Goal: Task Accomplishment & Management: Manage account settings

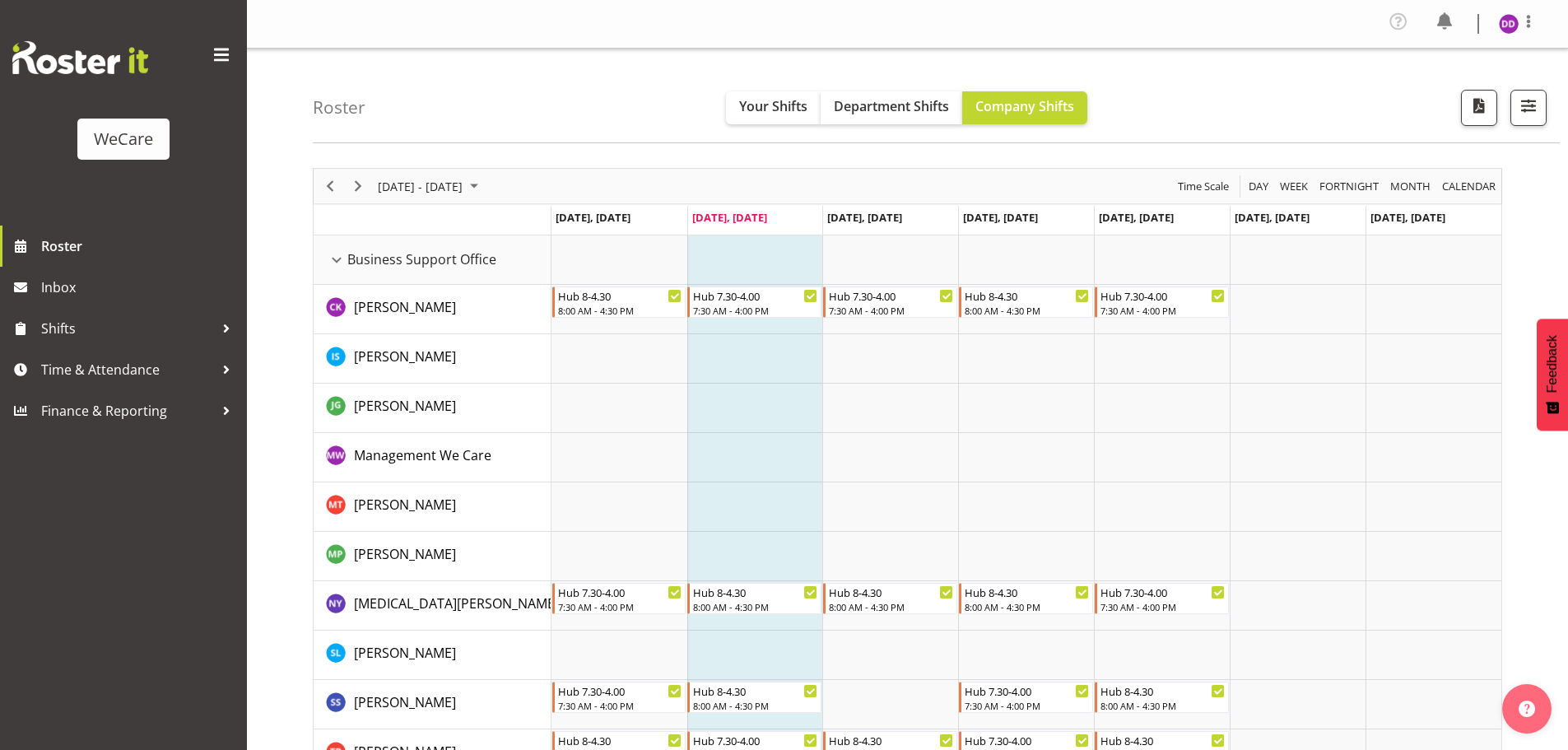
select select "location"
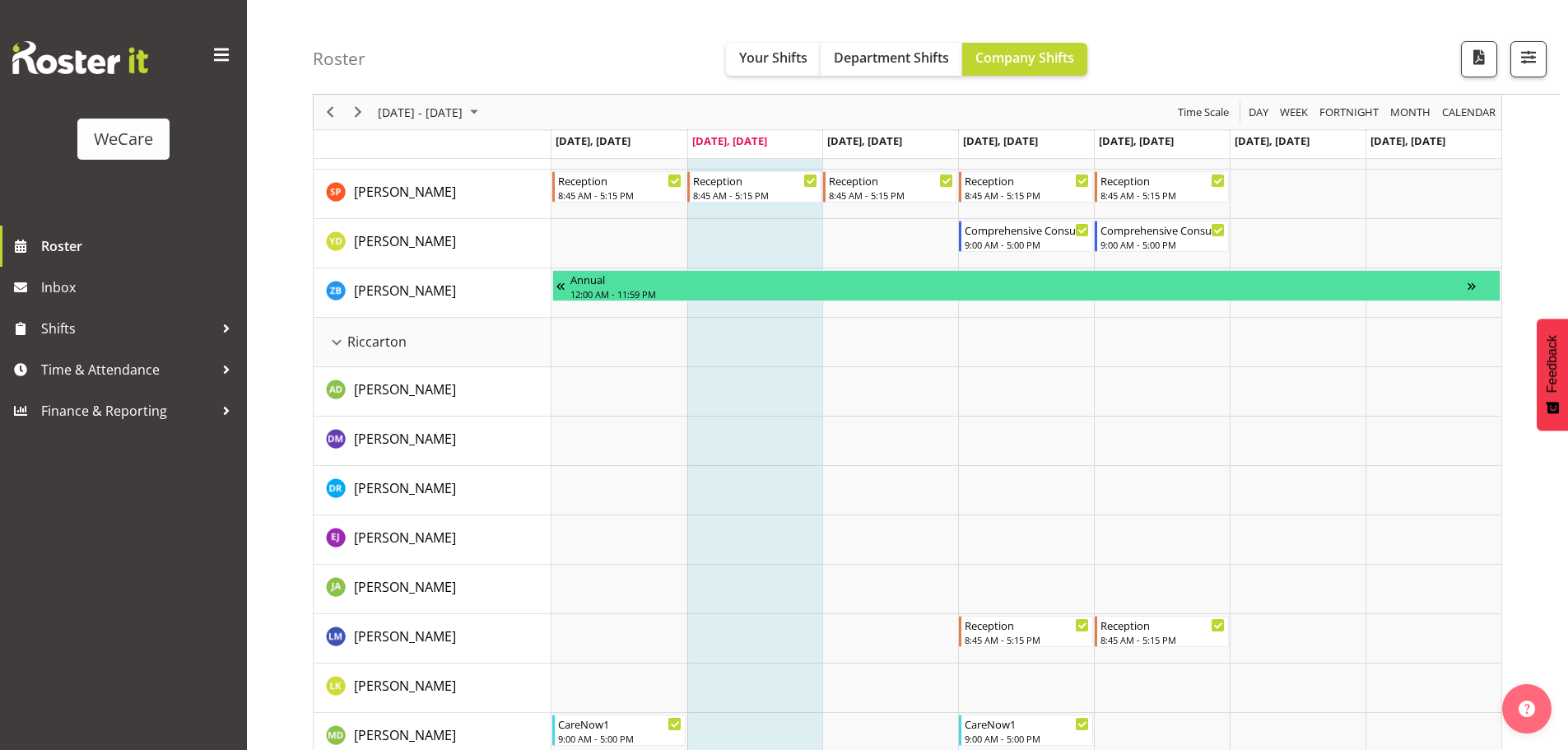
scroll to position [3375, 0]
click at [1535, 50] on span "button" at bounding box center [1529, 57] width 21 height 21
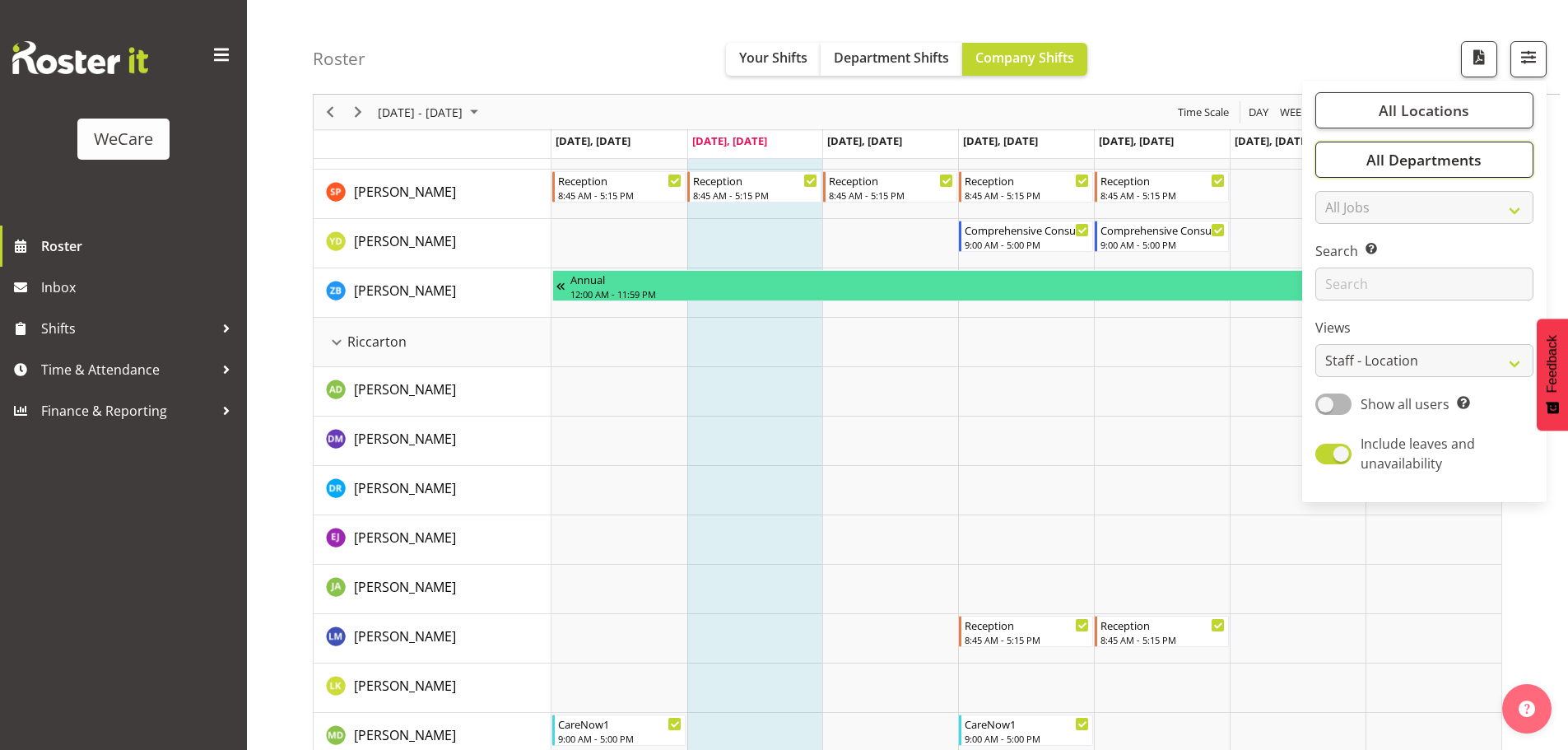
click at [1432, 163] on span "All Departments" at bounding box center [1424, 160] width 115 height 19
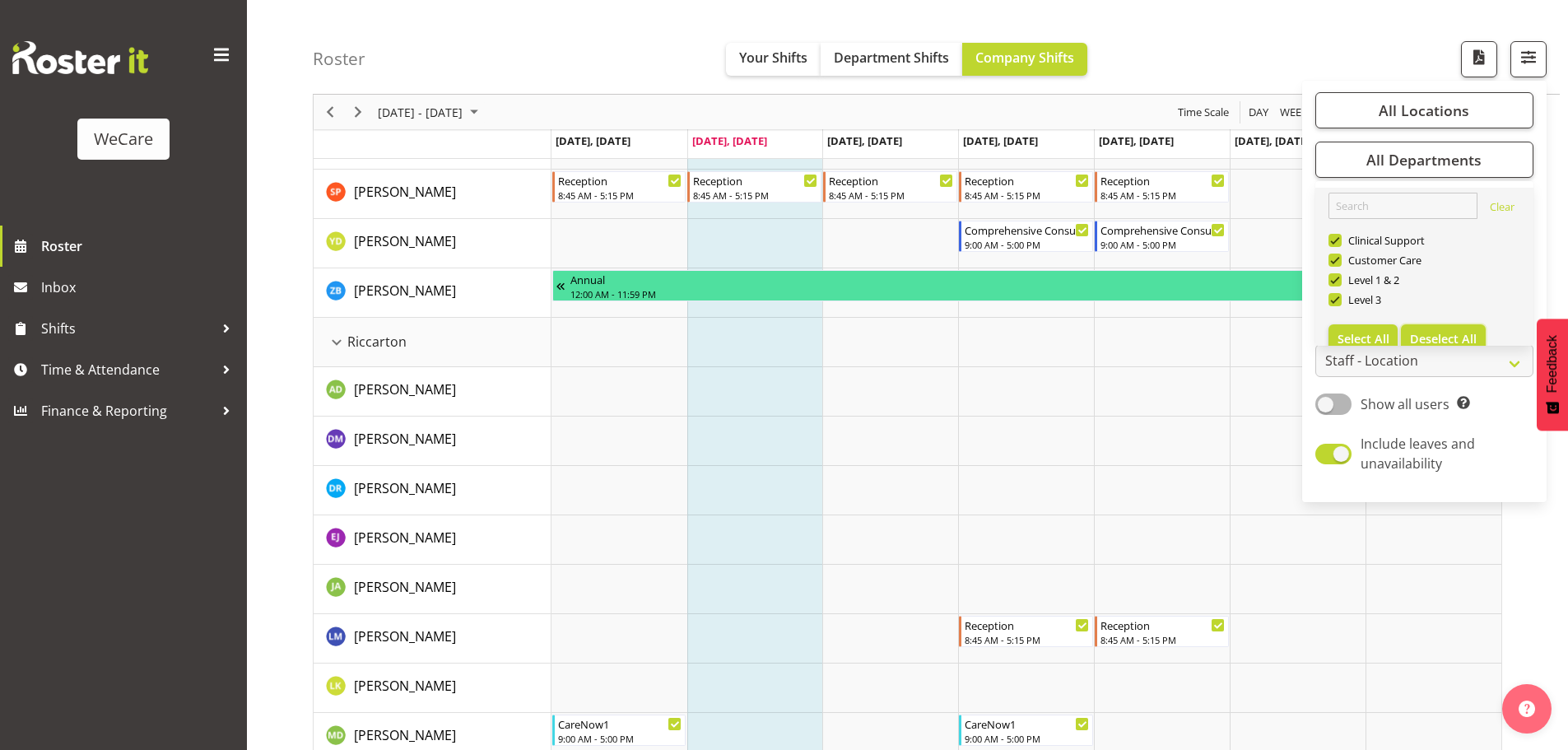
click at [1404, 328] on button "Deselect All" at bounding box center [1444, 339] width 85 height 30
checkbox input "false"
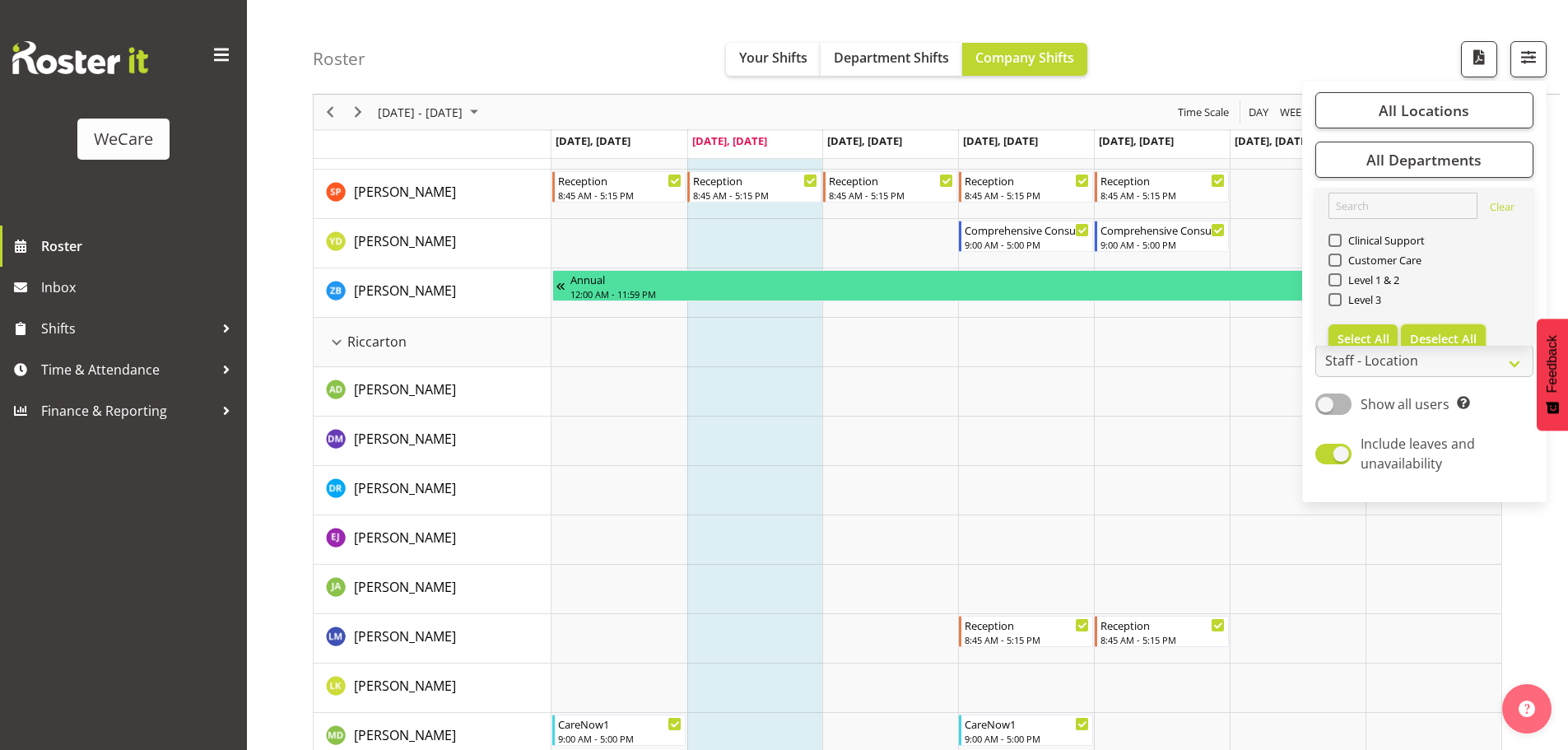
scroll to position [0, 0]
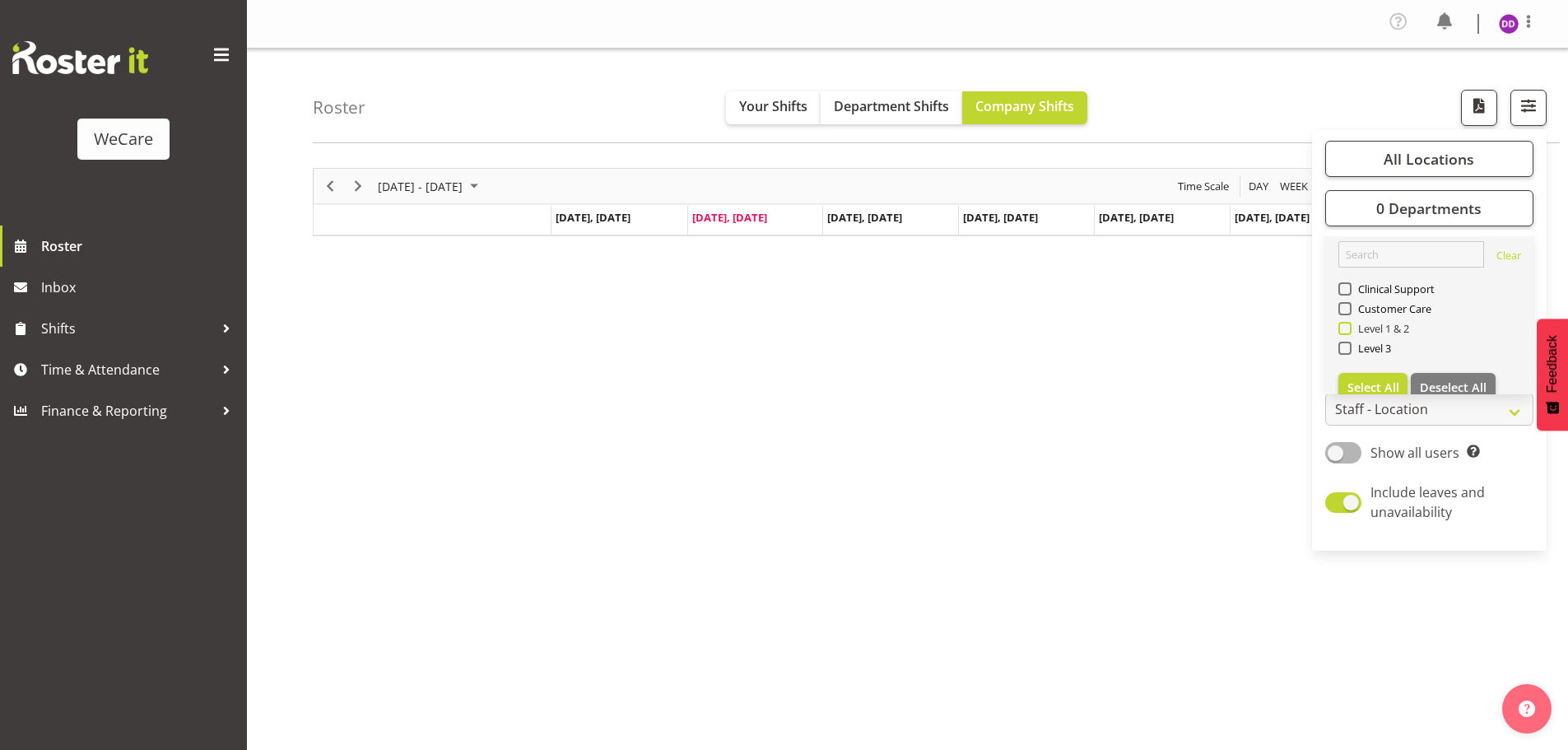
click at [1402, 329] on span "Level 1 & 2" at bounding box center [1381, 328] width 58 height 14
click at [1349, 329] on input "Level 1 & 2" at bounding box center [1343, 328] width 11 height 11
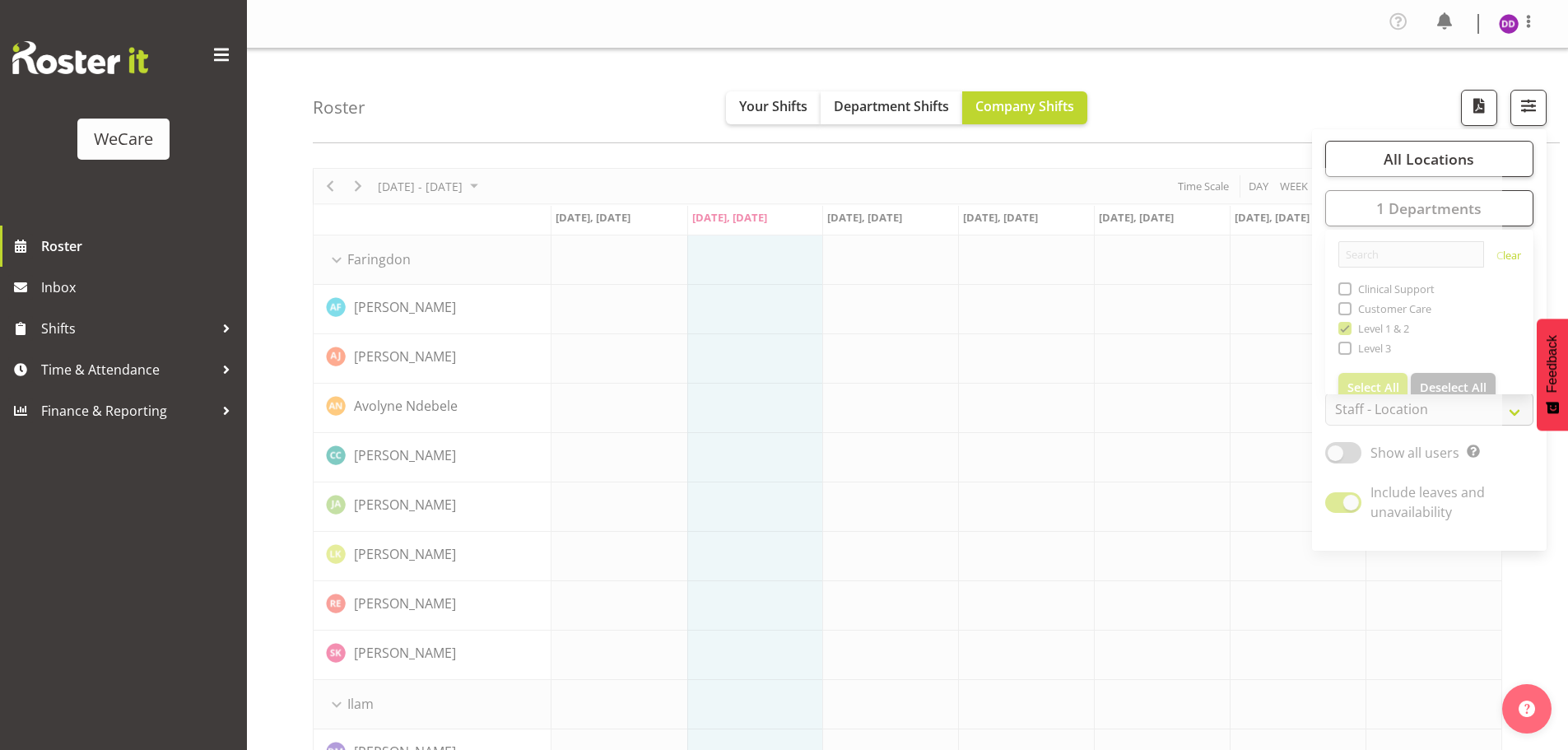
click at [1234, 98] on div "Roster Your Shifts Department Shifts Company Shifts All Locations Clear Busines…" at bounding box center [936, 96] width 1247 height 95
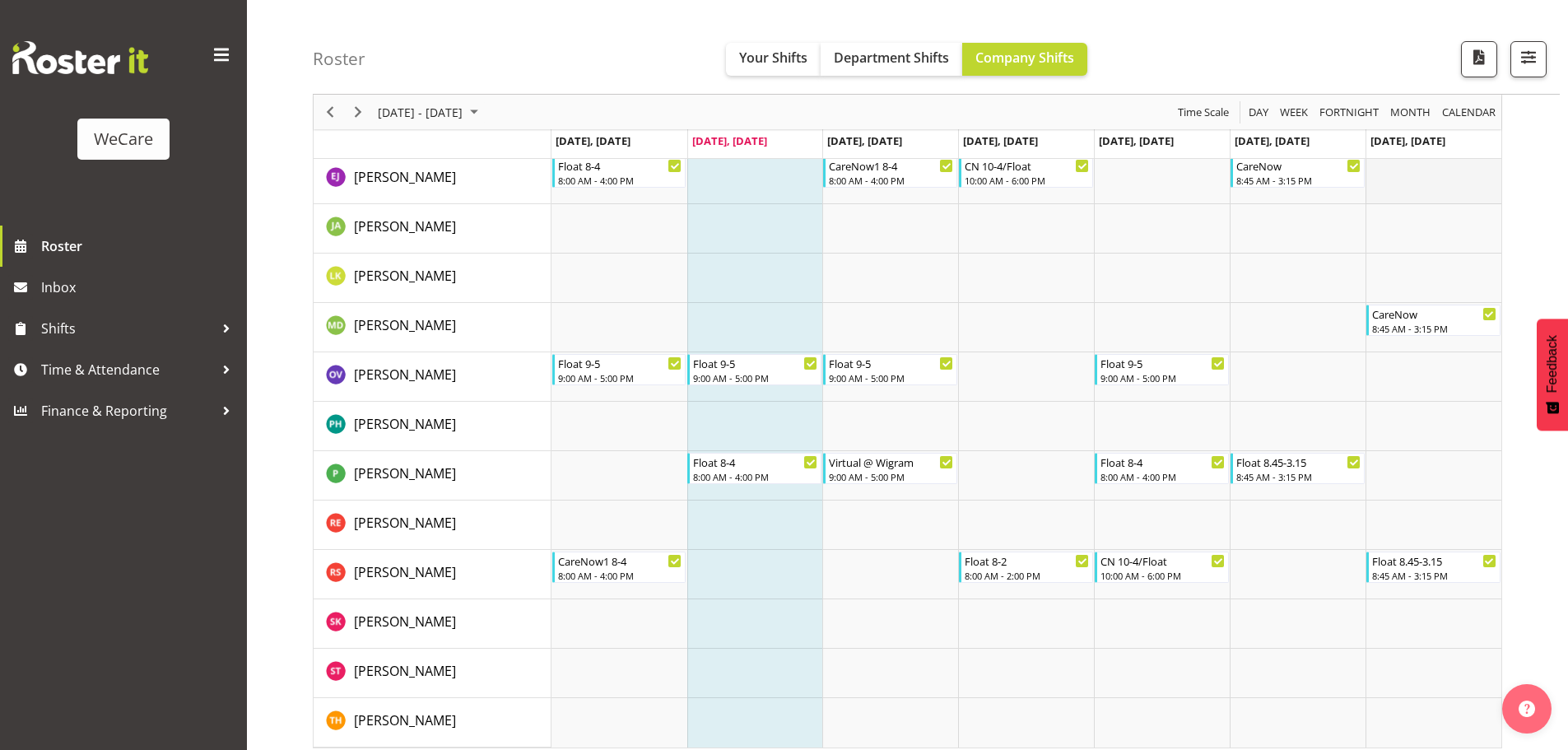
scroll to position [2593, 0]
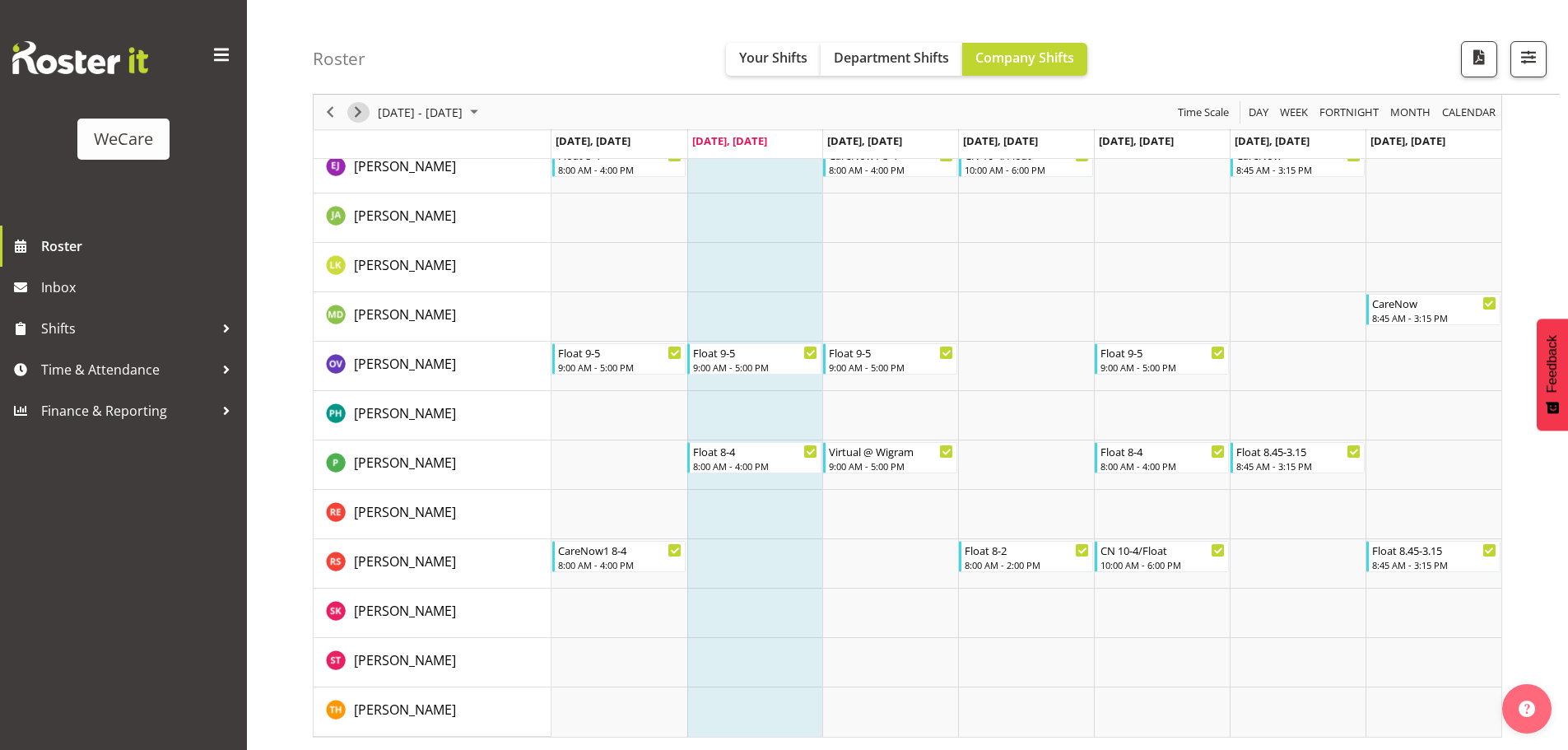
click at [358, 107] on span "Next" at bounding box center [358, 111] width 19 height 20
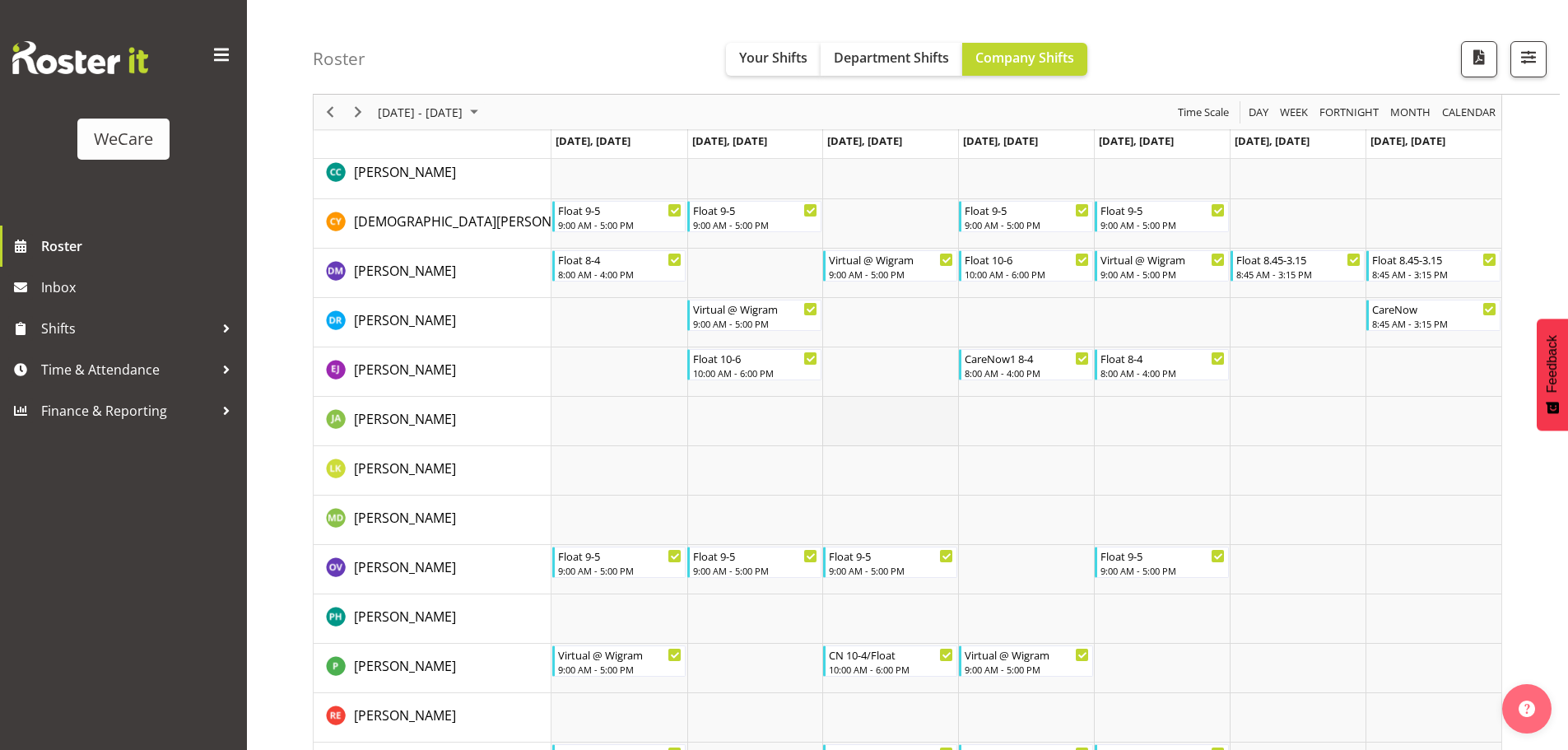
scroll to position [2388, 0]
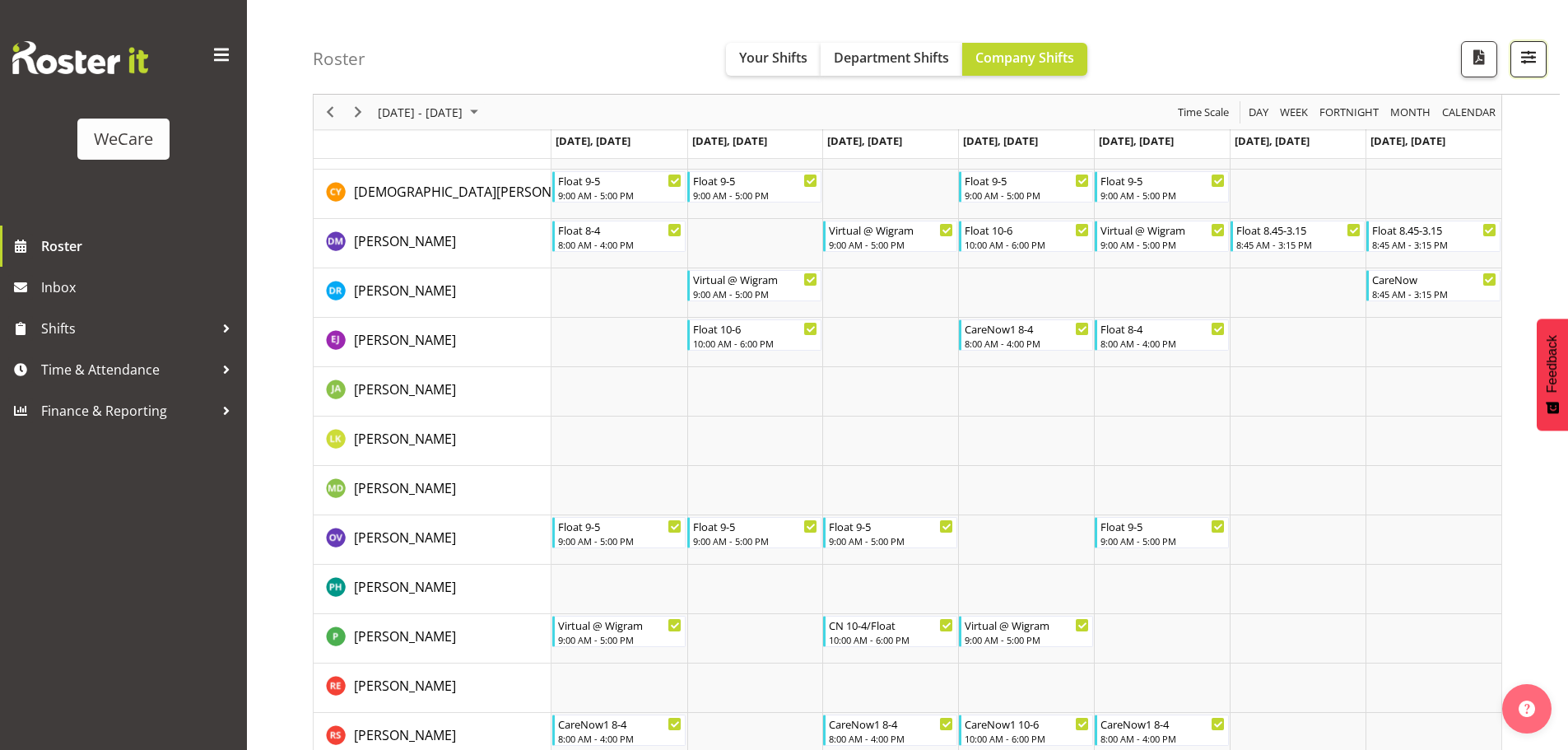
click at [1534, 59] on span "button" at bounding box center [1529, 57] width 21 height 21
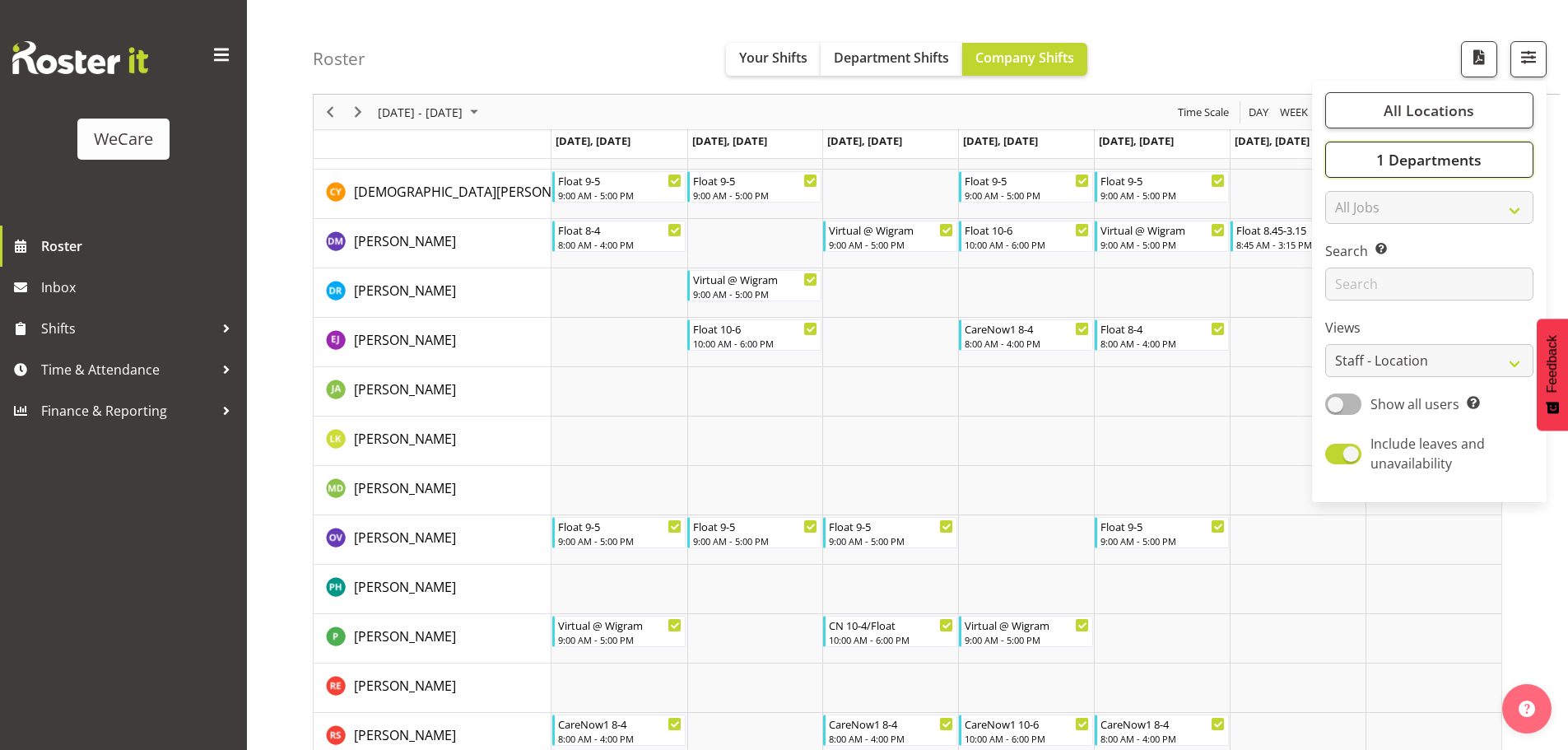
click at [1460, 165] on span "1 Departments" at bounding box center [1429, 160] width 106 height 19
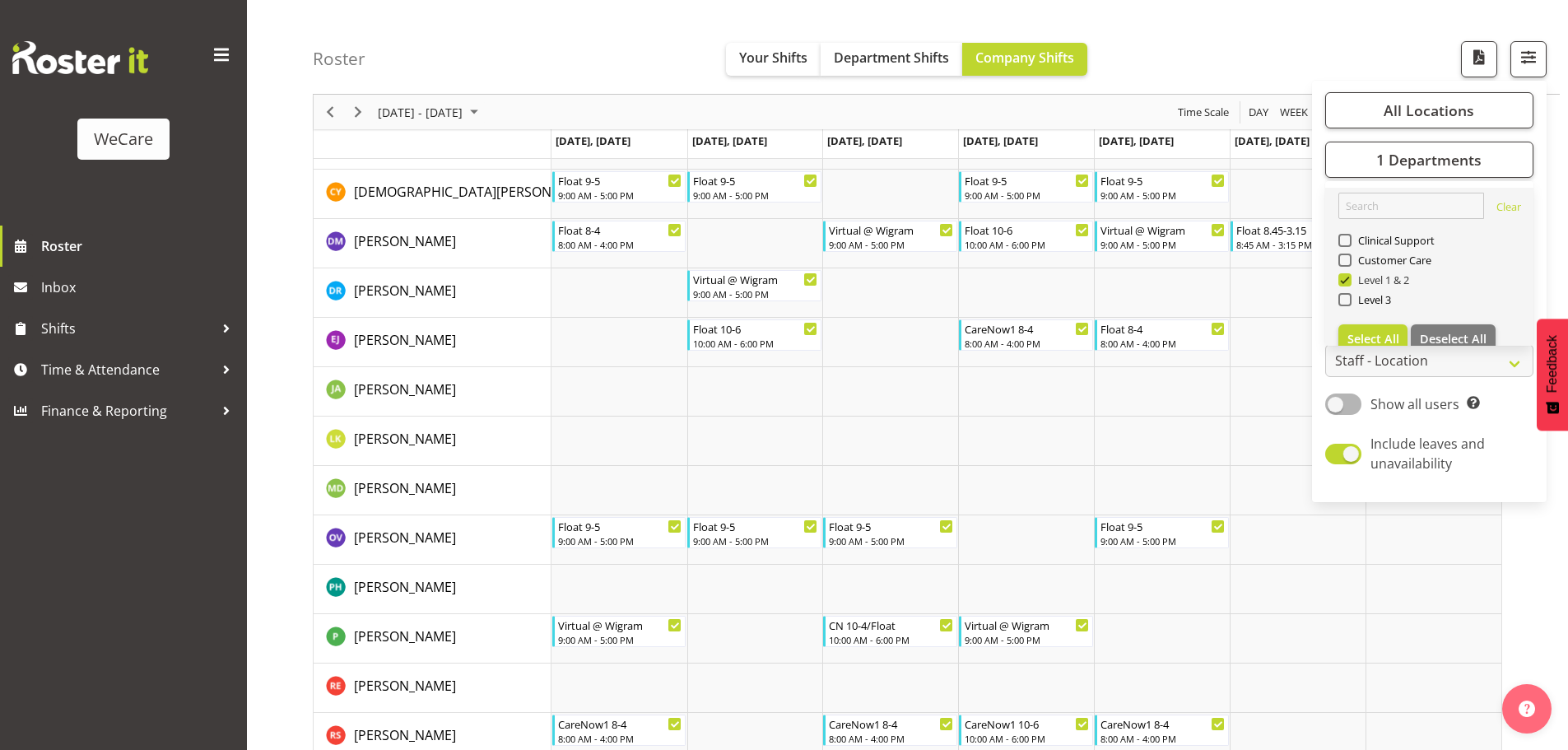
click at [1382, 279] on span "Level 1 & 2" at bounding box center [1381, 280] width 58 height 14
click at [1349, 279] on input "Level 1 & 2" at bounding box center [1343, 280] width 11 height 11
checkbox input "false"
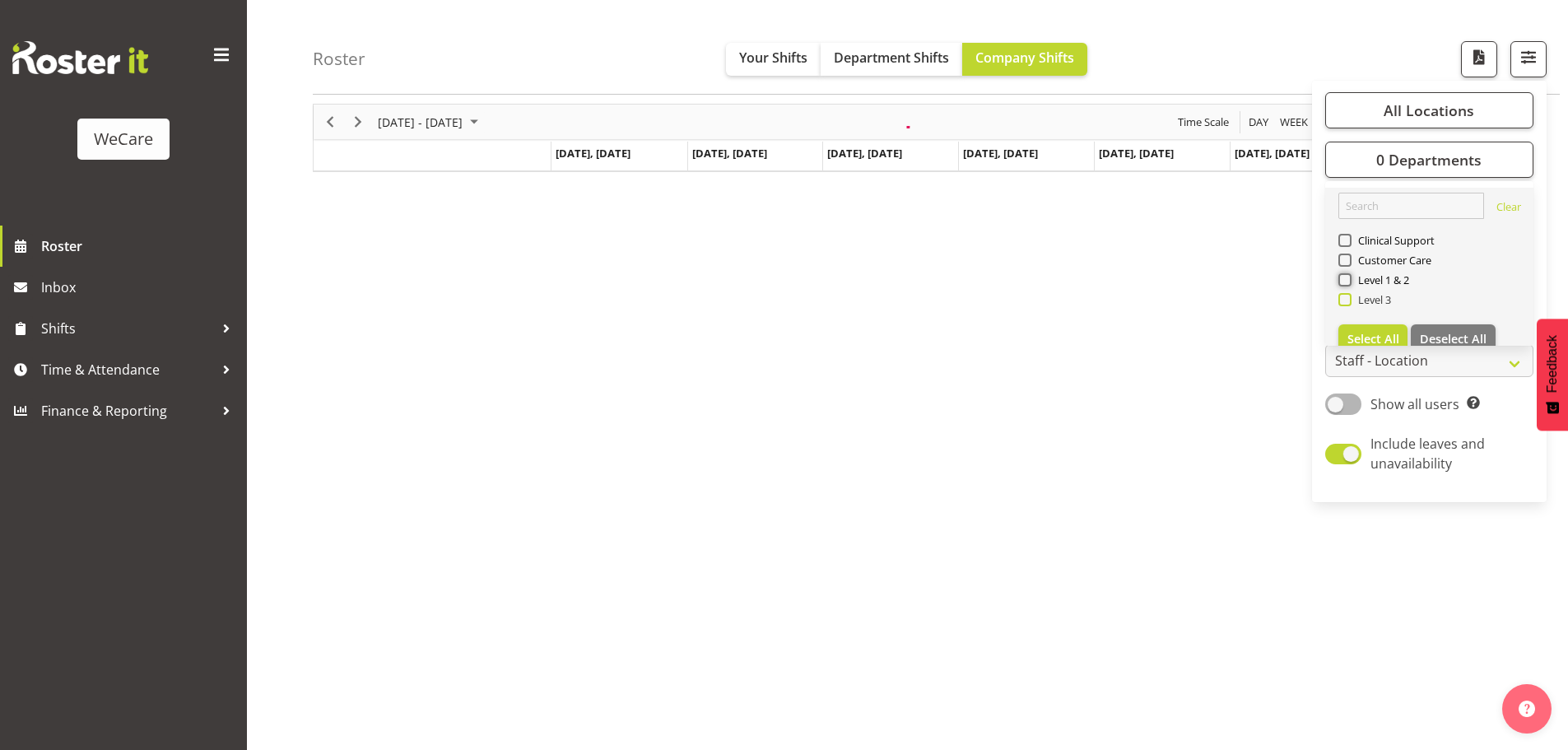
scroll to position [64, 0]
click at [1371, 298] on span "Level 3" at bounding box center [1372, 299] width 41 height 14
click at [1349, 298] on input "Level 3" at bounding box center [1343, 299] width 11 height 11
checkbox input "true"
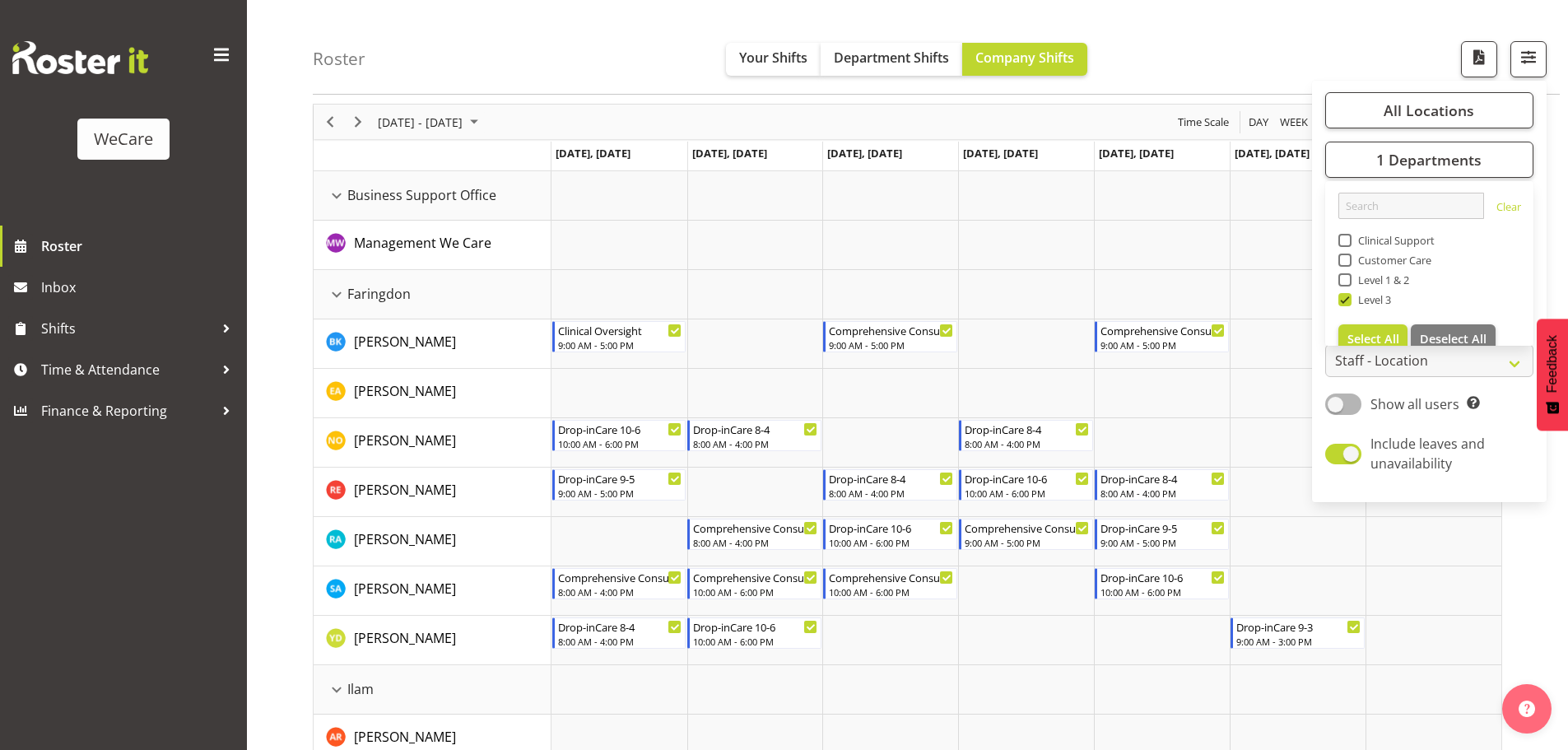
click at [1194, 75] on div "Roster Your Shifts Department Shifts Company Shifts All Locations Clear Busines…" at bounding box center [936, 47] width 1247 height 95
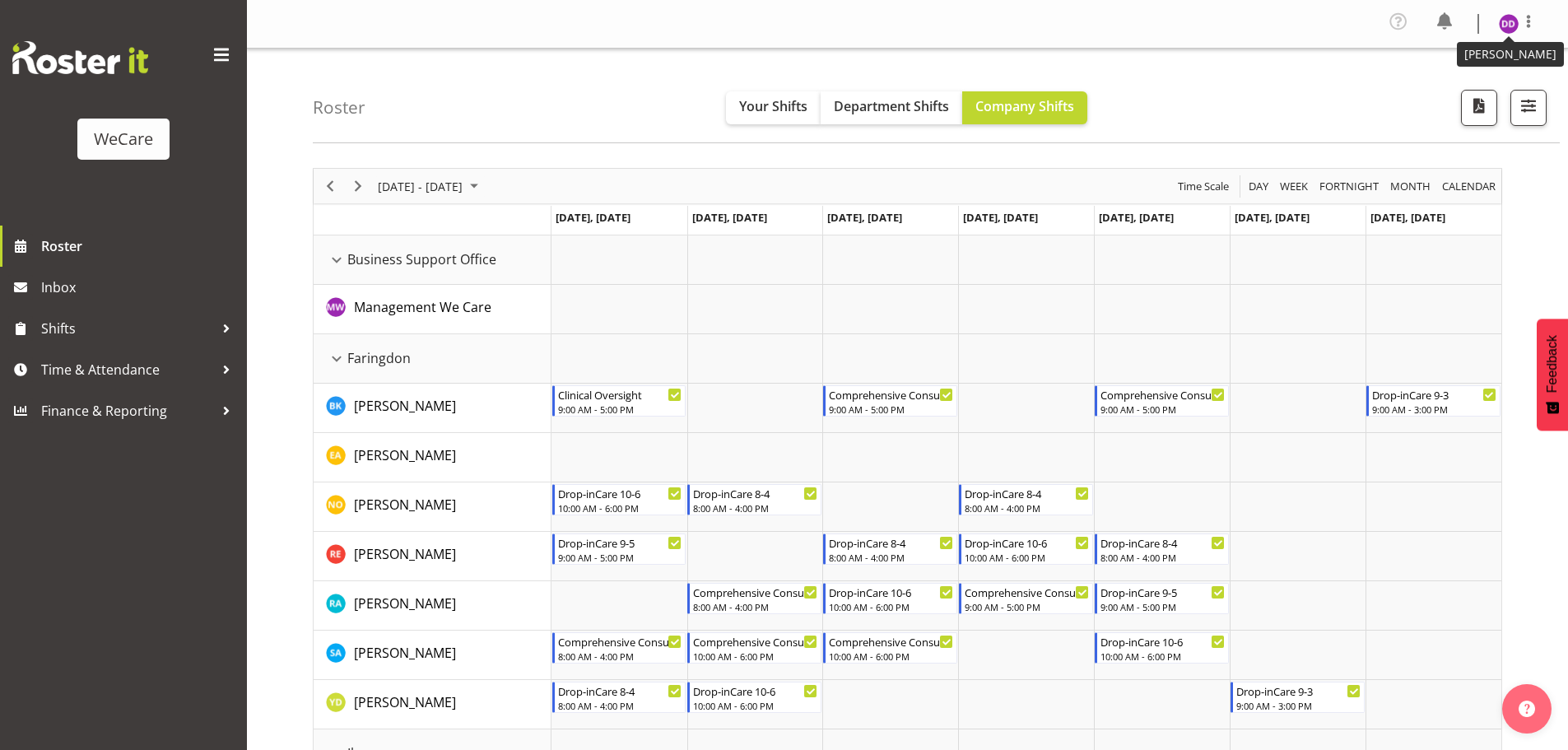
click at [1505, 22] on img at bounding box center [1509, 23] width 19 height 19
click at [1457, 105] on link "Log Out" at bounding box center [1459, 90] width 158 height 30
